Goal: Task Accomplishment & Management: Complete application form

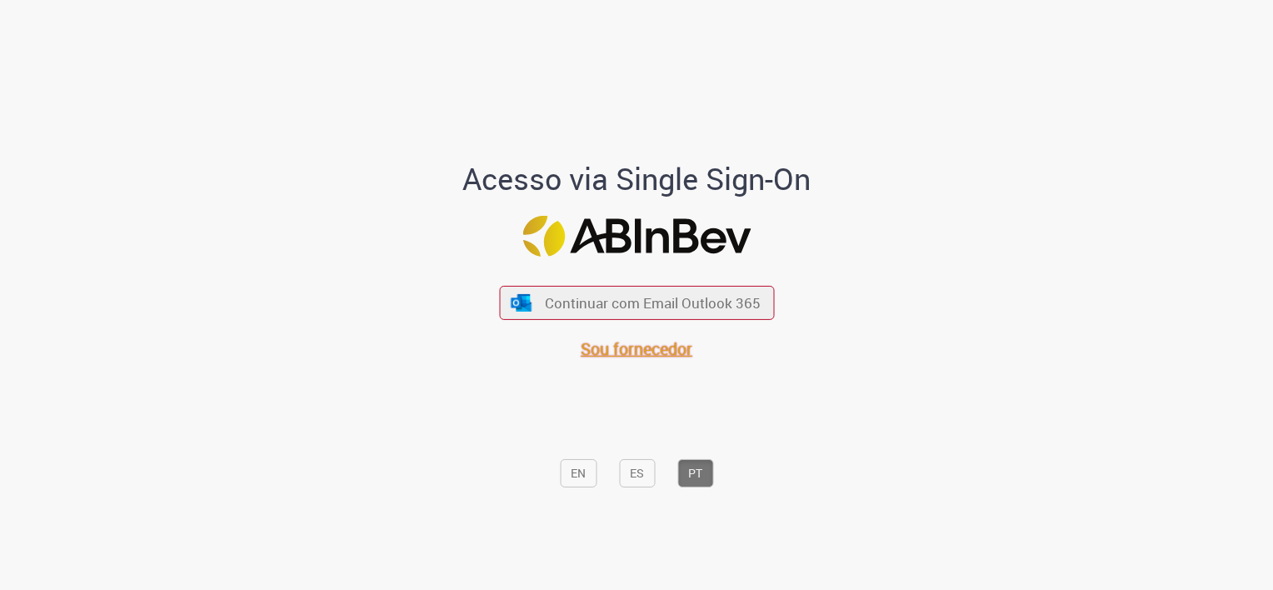
click at [642, 353] on span "Sou fornecedor" at bounding box center [637, 348] width 112 height 22
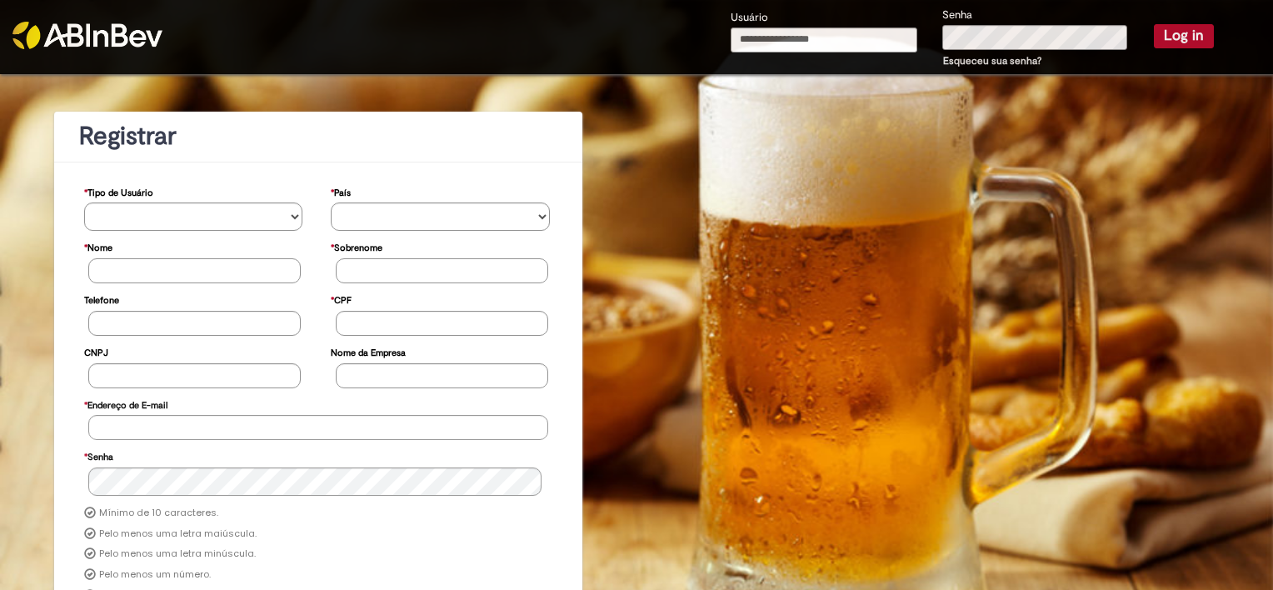
type input "**********"
click at [1172, 37] on button "Log in" at bounding box center [1184, 35] width 60 height 23
